Goal: Task Accomplishment & Management: Use online tool/utility

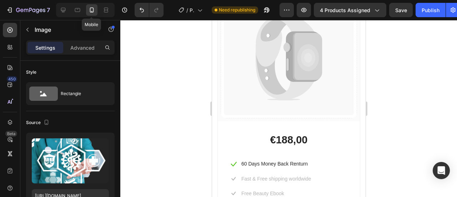
scroll to position [42, 0]
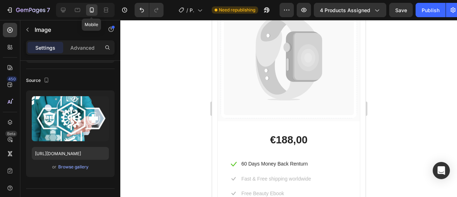
click at [93, 13] on icon at bounding box center [92, 10] width 4 height 5
drag, startPoint x: 0, startPoint y: 0, endPoint x: 93, endPoint y: 13, distance: 93.4
click at [93, 13] on icon at bounding box center [92, 10] width 4 height 5
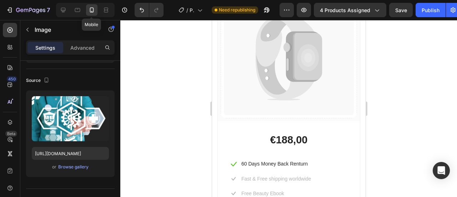
click at [93, 13] on icon at bounding box center [92, 10] width 4 height 5
click at [89, 13] on icon at bounding box center [91, 9] width 7 height 7
click at [69, 13] on div at bounding box center [85, 10] width 59 height 14
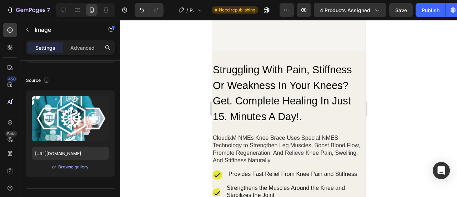
scroll to position [6928, 0]
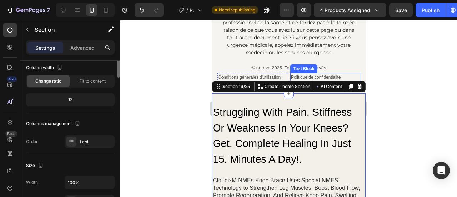
scroll to position [0, 0]
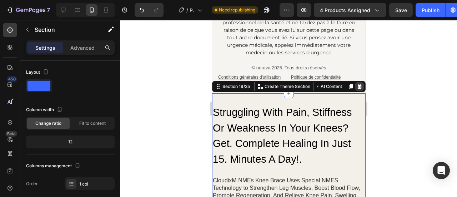
click at [357, 87] on div at bounding box center [359, 86] width 9 height 9
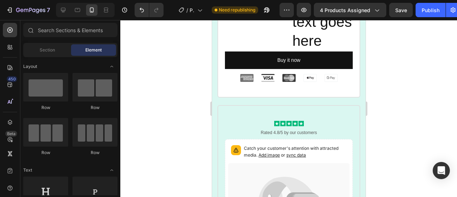
scroll to position [6561, 0]
